Goal: Transaction & Acquisition: Purchase product/service

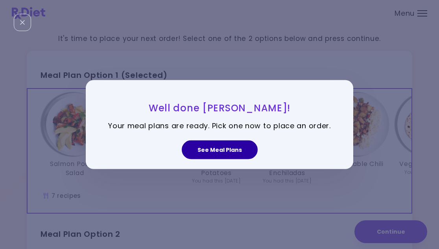
click at [201, 155] on button "See Meal Plans" at bounding box center [220, 150] width 76 height 19
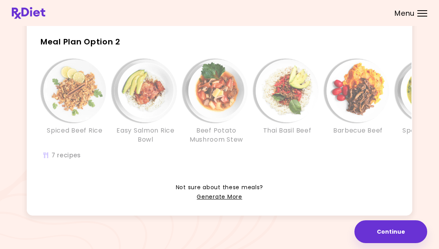
scroll to position [196, 0]
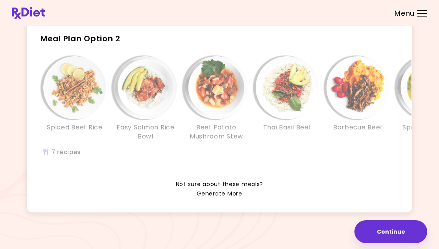
click at [159, 110] on img "Info - Easy Salmon Rice Bowl - Meal Plan Option 2" at bounding box center [145, 87] width 63 height 63
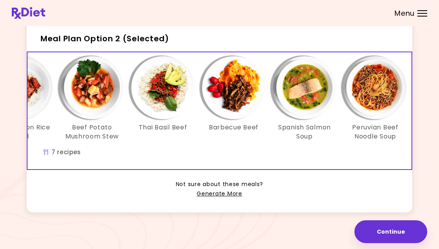
scroll to position [0, 135]
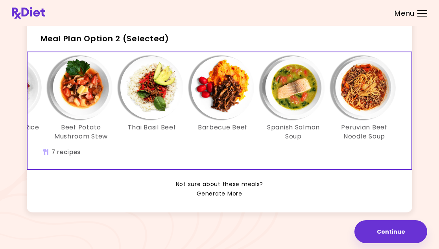
click at [234, 194] on link "Generate More" at bounding box center [219, 193] width 45 height 9
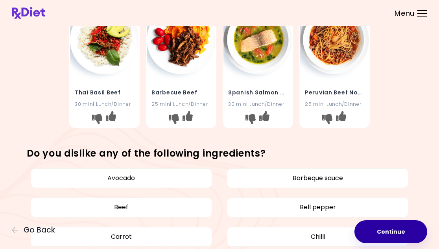
scroll to position [303, 0]
click at [385, 227] on button "Continue" at bounding box center [391, 231] width 73 height 23
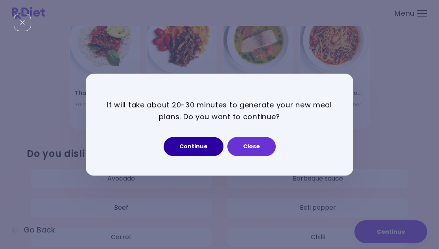
click at [196, 149] on button "Continue" at bounding box center [194, 146] width 60 height 19
select select "*"
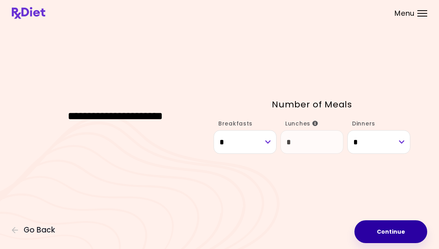
click at [398, 236] on button "Continue" at bounding box center [391, 231] width 73 height 23
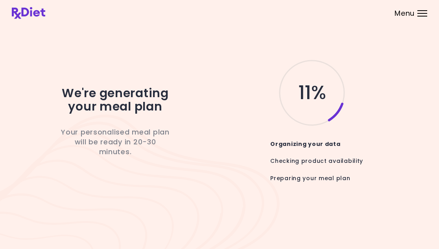
click at [189, 206] on div "We're generating your meal plan Your personalised meal plan will be ready in 20…" at bounding box center [220, 125] width 416 height 196
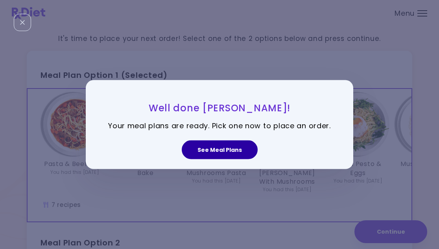
click at [217, 146] on button "See Meal Plans" at bounding box center [220, 150] width 76 height 19
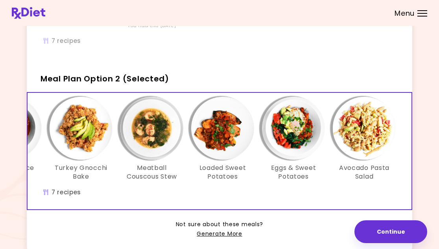
scroll to position [196, 0]
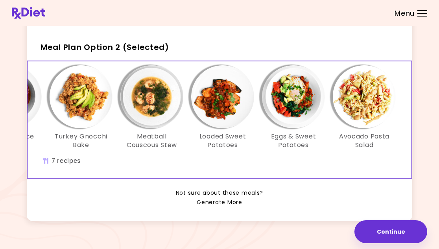
click at [215, 198] on link "Generate More" at bounding box center [219, 202] width 45 height 9
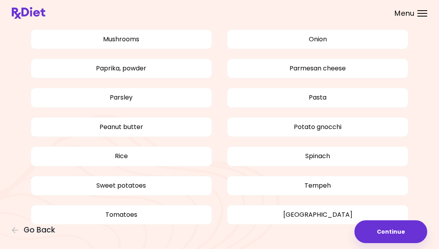
scroll to position [664, 0]
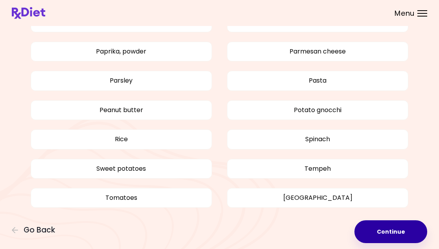
click at [383, 227] on button "Continue" at bounding box center [391, 231] width 73 height 23
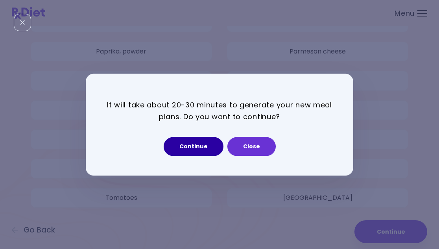
click at [185, 141] on button "Continue" at bounding box center [194, 146] width 60 height 19
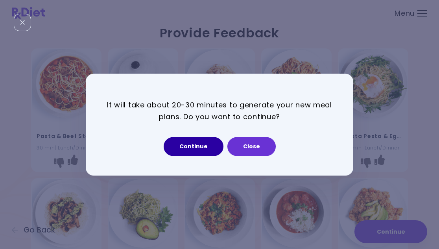
select select "*"
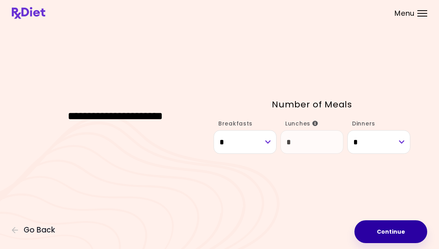
click at [362, 237] on button "Continue" at bounding box center [391, 231] width 73 height 23
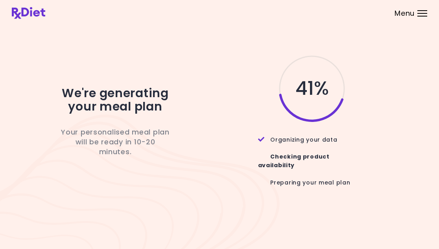
click at [214, 209] on div "We're generating your meal plan Your personalised meal plan will be ready in 10…" at bounding box center [220, 125] width 416 height 196
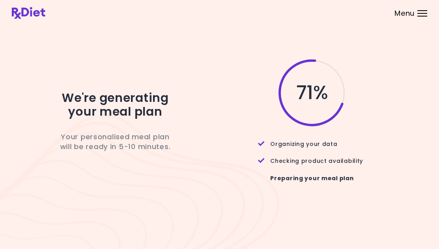
click at [258, 187] on div "Preparing your meal plan" at bounding box center [312, 178] width 108 height 25
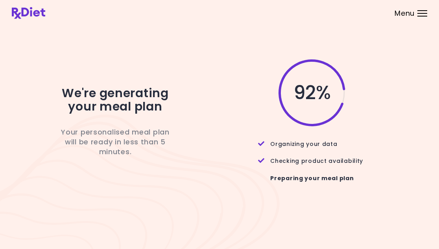
click at [258, 187] on div "Preparing your meal plan" at bounding box center [312, 178] width 108 height 25
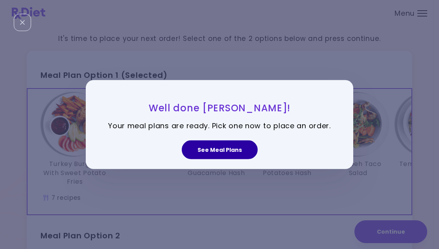
click at [227, 156] on button "See Meal Plans" at bounding box center [220, 150] width 76 height 19
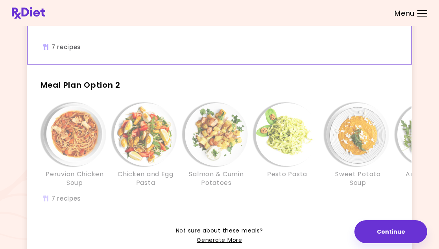
scroll to position [153, 0]
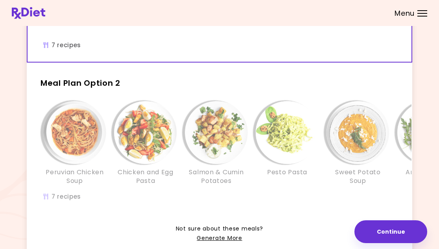
click at [253, 152] on div "Pesto Pasta" at bounding box center [287, 143] width 71 height 85
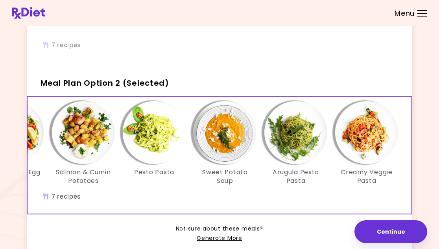
scroll to position [0, 135]
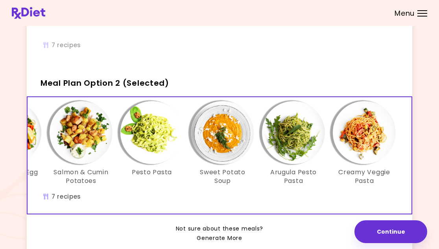
click at [215, 239] on link "Generate More" at bounding box center [219, 238] width 45 height 9
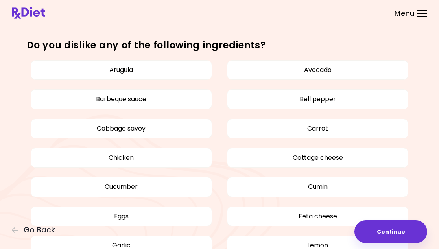
scroll to position [424, 0]
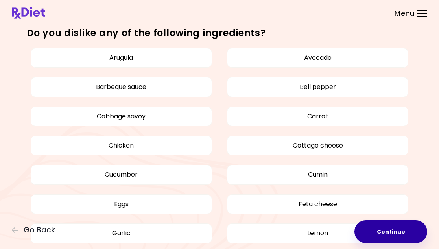
click at [397, 227] on button "Continue" at bounding box center [391, 231] width 73 height 23
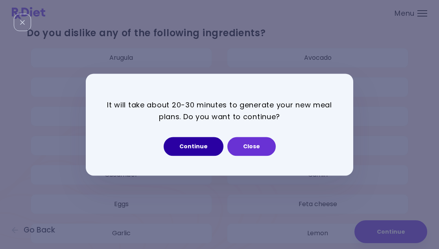
click at [191, 144] on button "Continue" at bounding box center [194, 146] width 60 height 19
select select "*"
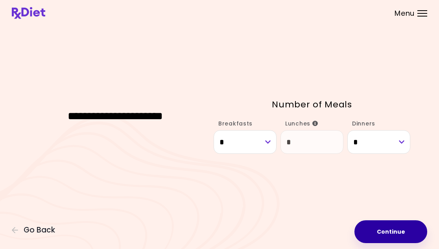
click at [374, 238] on button "Continue" at bounding box center [391, 231] width 73 height 23
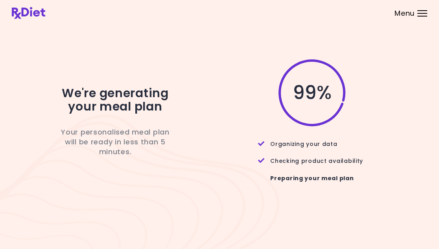
click at [315, 107] on div "99 %" at bounding box center [306, 92] width 209 height 69
click at [230, 104] on div "99 %" at bounding box center [306, 92] width 209 height 69
click at [218, 194] on div "We're generating your meal plan Your personalised meal plan will be ready in le…" at bounding box center [220, 125] width 416 height 196
click at [372, 107] on div "99 %" at bounding box center [306, 92] width 209 height 69
click at [35, 198] on div "We're generating your meal plan Your personalised meal plan will be ready in le…" at bounding box center [220, 125] width 416 height 196
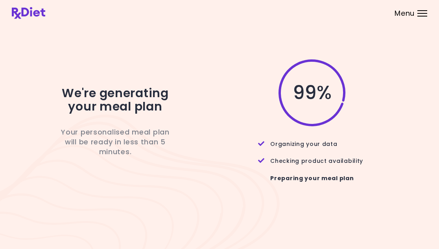
click at [199, 173] on div "We're generating your meal plan Your personalised meal plan will be ready in le…" at bounding box center [115, 124] width 173 height 133
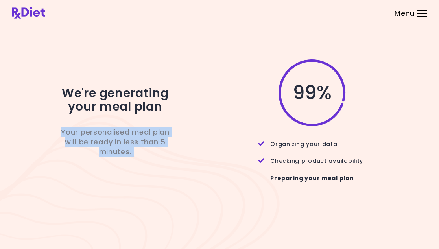
click at [199, 173] on div "We're generating your meal plan Your personalised meal plan will be ready in le…" at bounding box center [115, 124] width 173 height 133
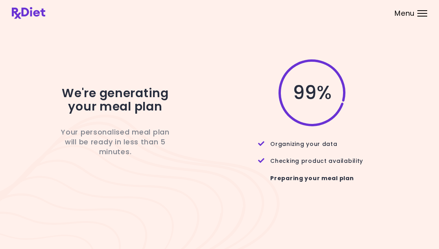
click at [161, 52] on div "We're generating your meal plan Your personalised meal plan will be ready in le…" at bounding box center [220, 125] width 416 height 196
